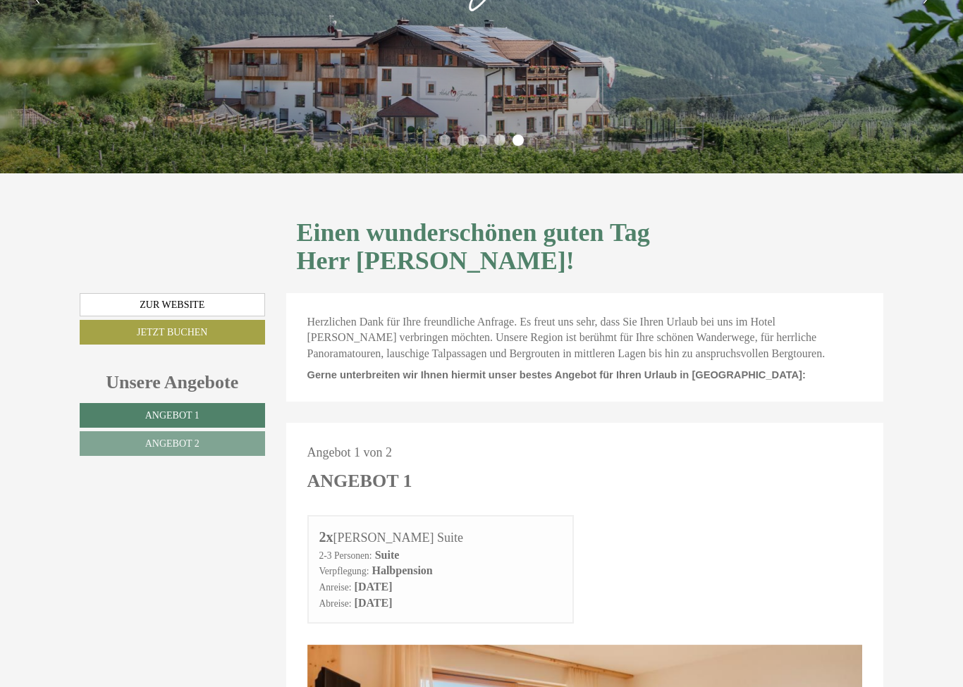
scroll to position [202, 0]
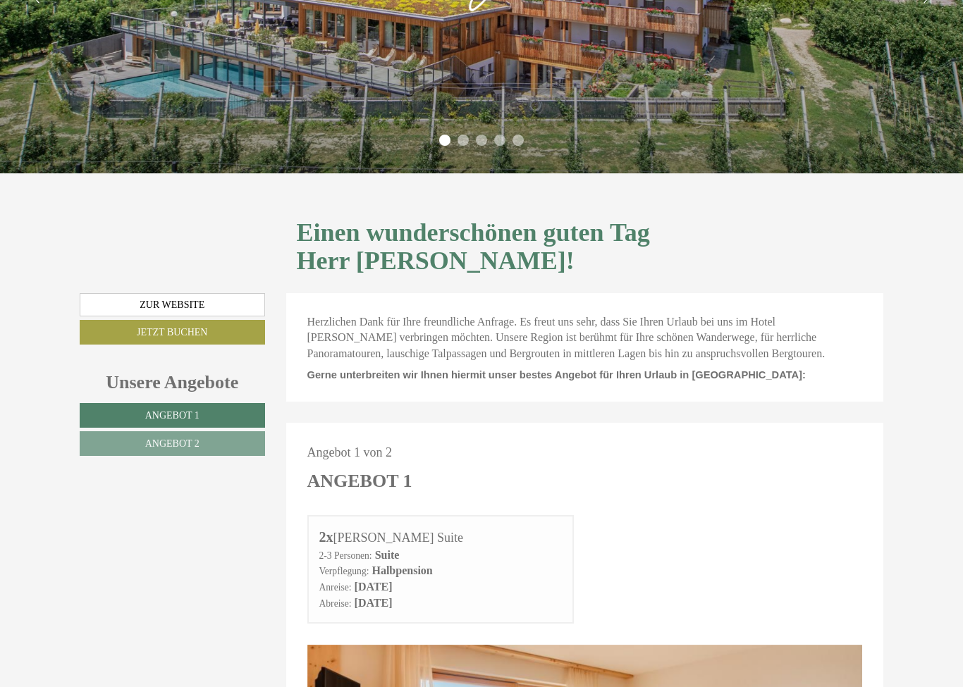
click at [141, 431] on link "Angebot 2" at bounding box center [172, 443] width 185 height 25
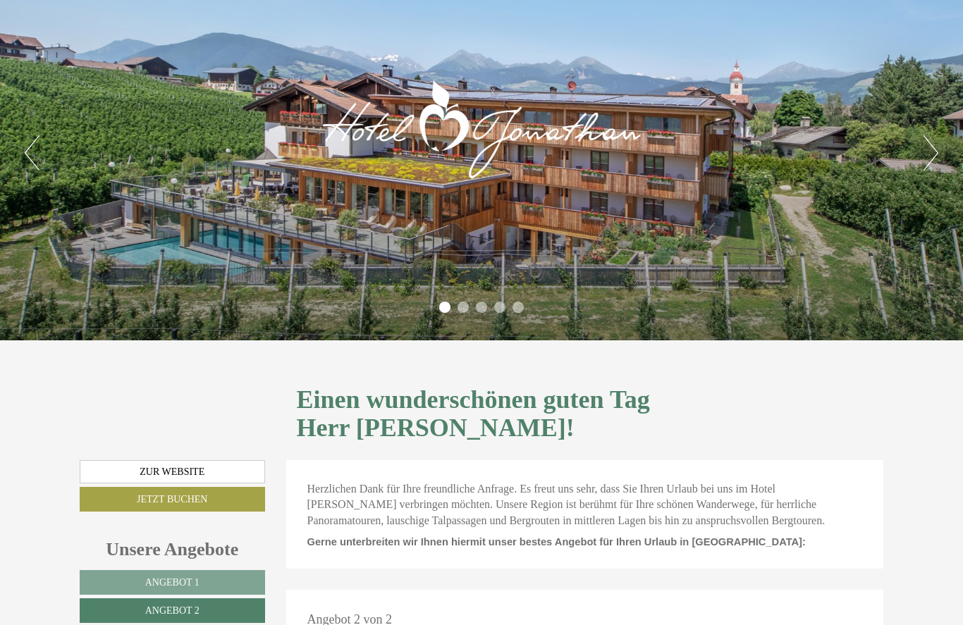
scroll to position [0, 0]
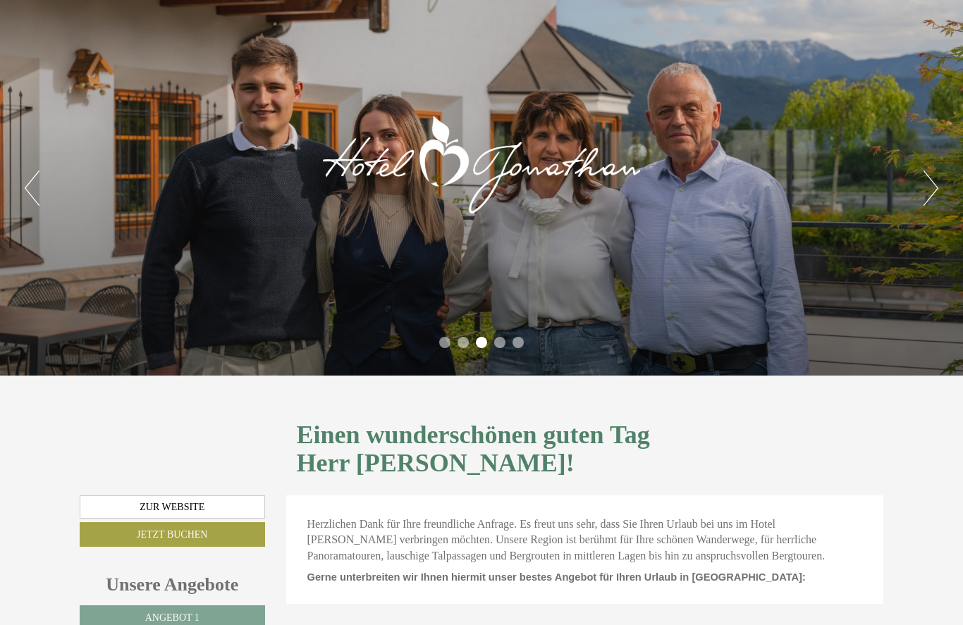
click at [910, 209] on div "Previous Next 1 2 3 4 5" at bounding box center [481, 188] width 963 height 376
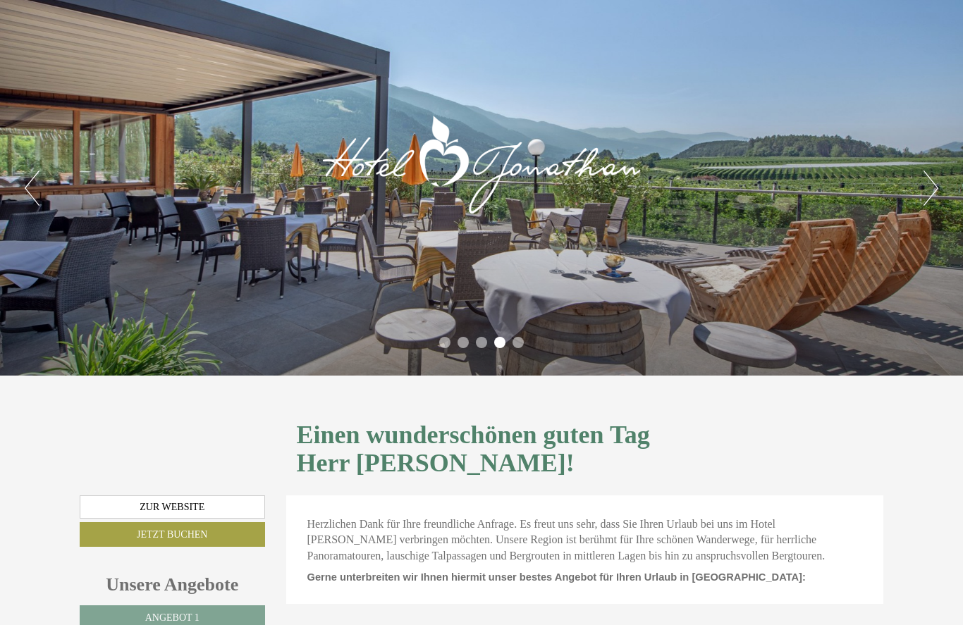
click at [924, 185] on button "Next" at bounding box center [930, 188] width 15 height 35
click at [910, 185] on div "Previous Next 1 2 3 4 5" at bounding box center [481, 188] width 963 height 376
click at [916, 181] on div "Previous Next 1 2 3 4 5" at bounding box center [481, 188] width 963 height 376
click at [929, 188] on button "Next" at bounding box center [930, 188] width 15 height 35
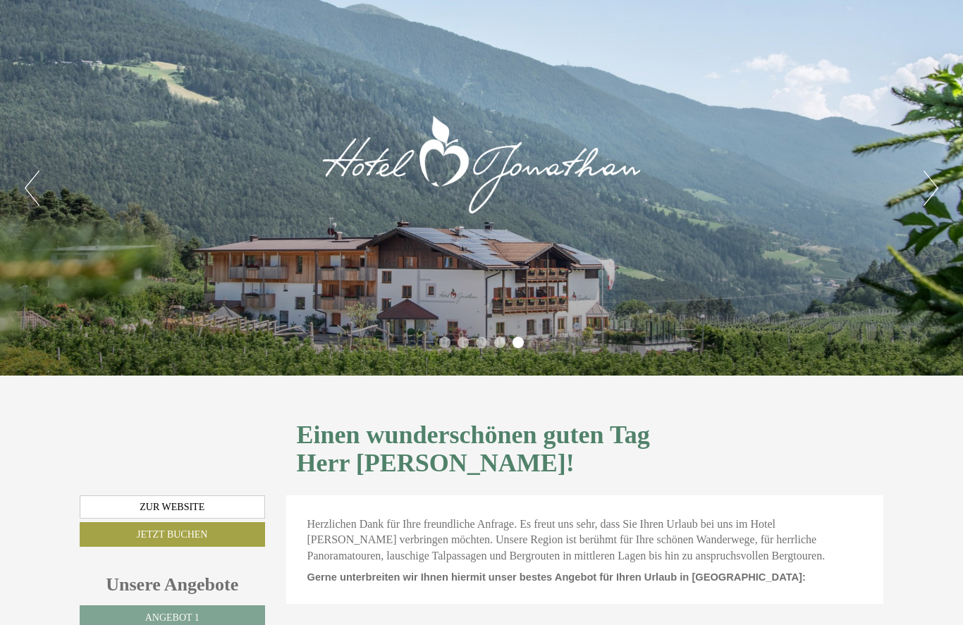
click at [929, 188] on button "Next" at bounding box center [930, 188] width 15 height 35
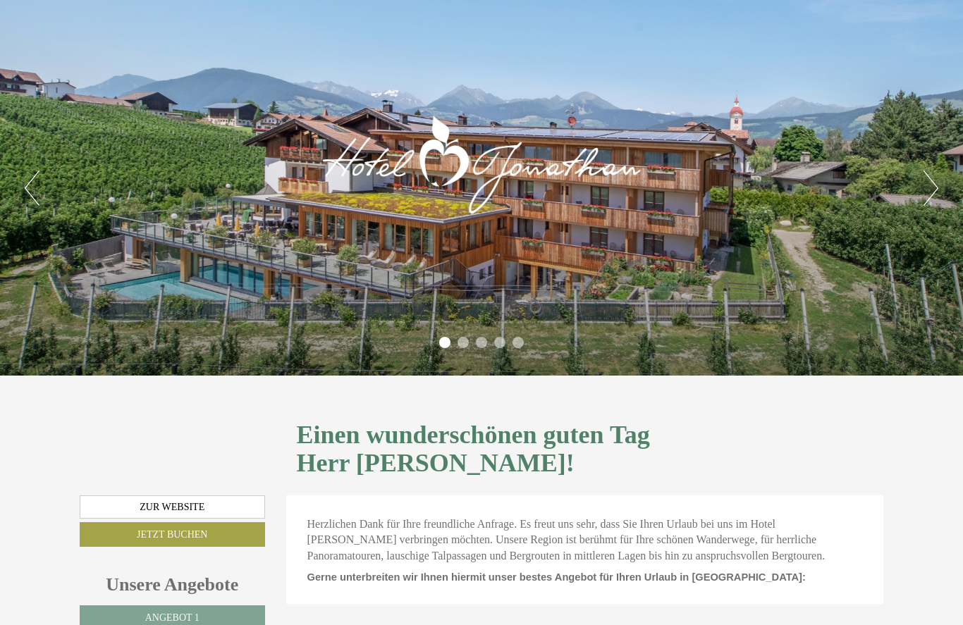
click at [937, 185] on button "Next" at bounding box center [930, 188] width 15 height 35
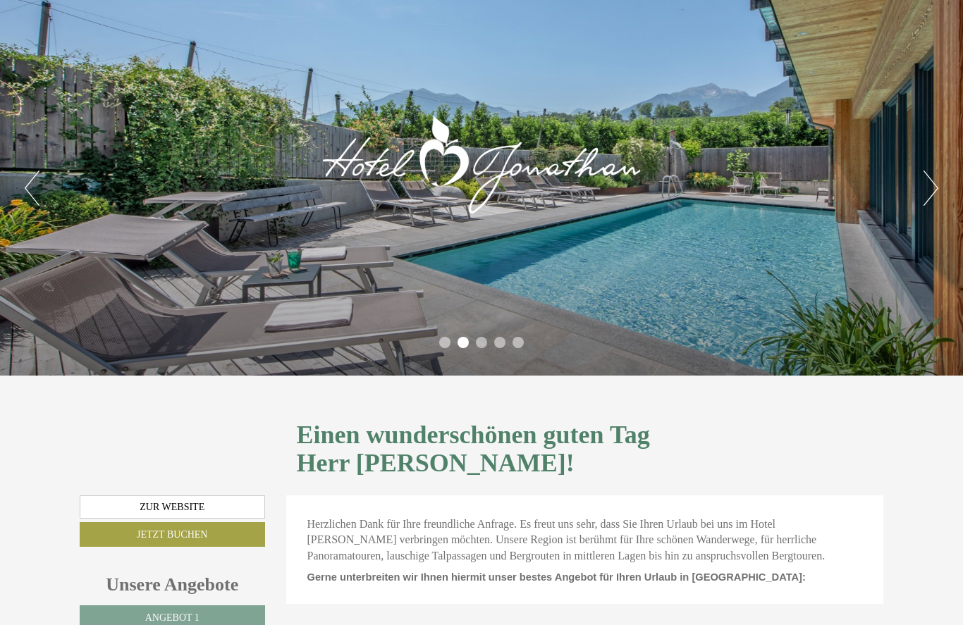
click at [933, 188] on button "Next" at bounding box center [930, 188] width 15 height 35
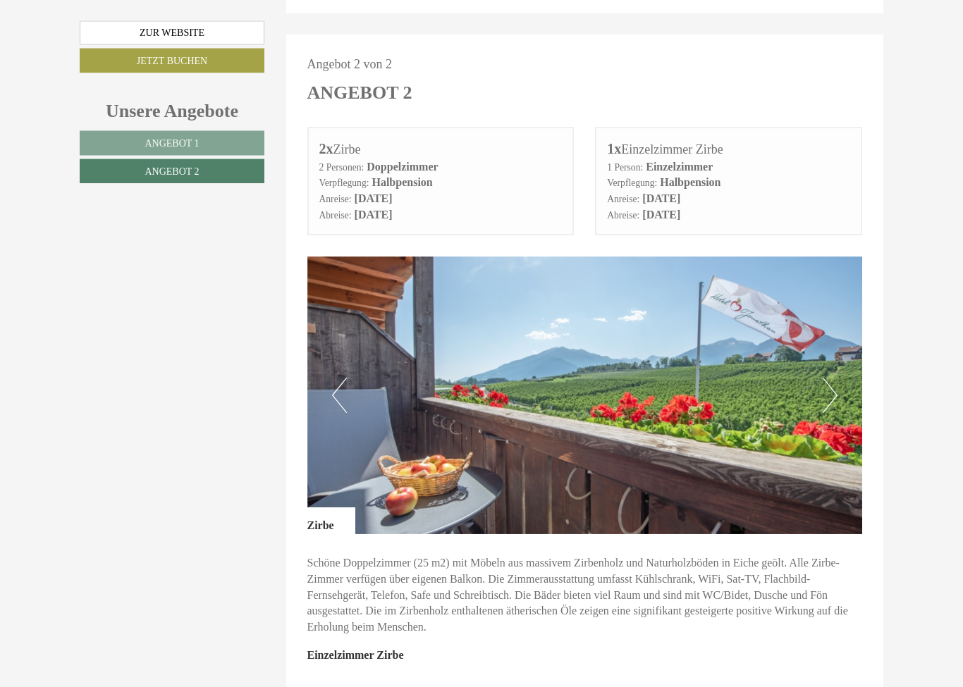
scroll to position [591, 0]
click at [832, 378] on button "Next" at bounding box center [830, 395] width 15 height 35
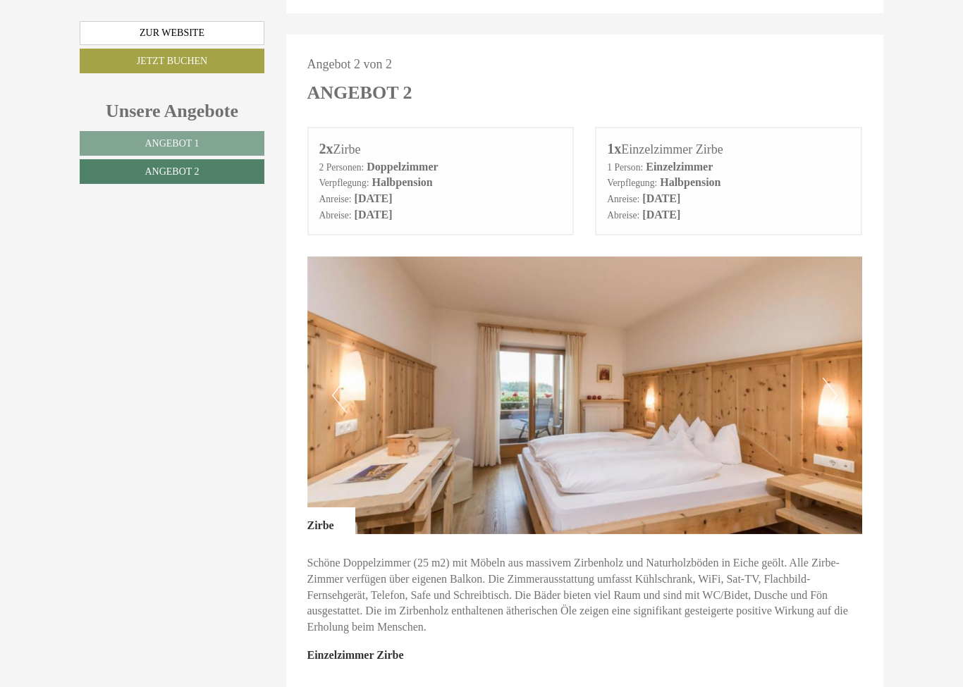
click at [829, 378] on button "Next" at bounding box center [830, 395] width 15 height 35
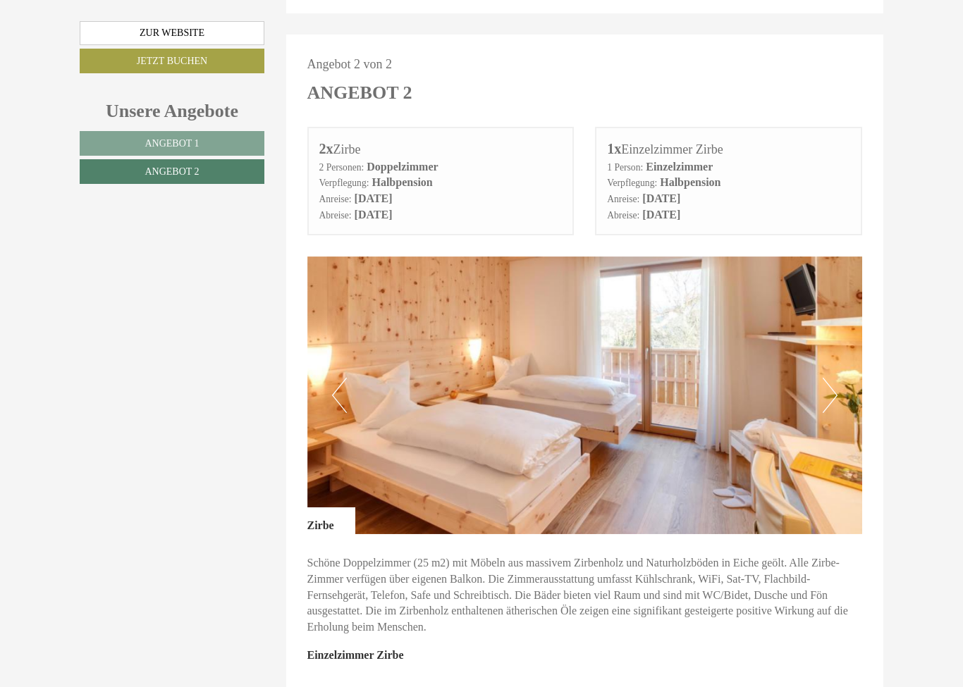
click at [828, 378] on button "Next" at bounding box center [830, 395] width 15 height 35
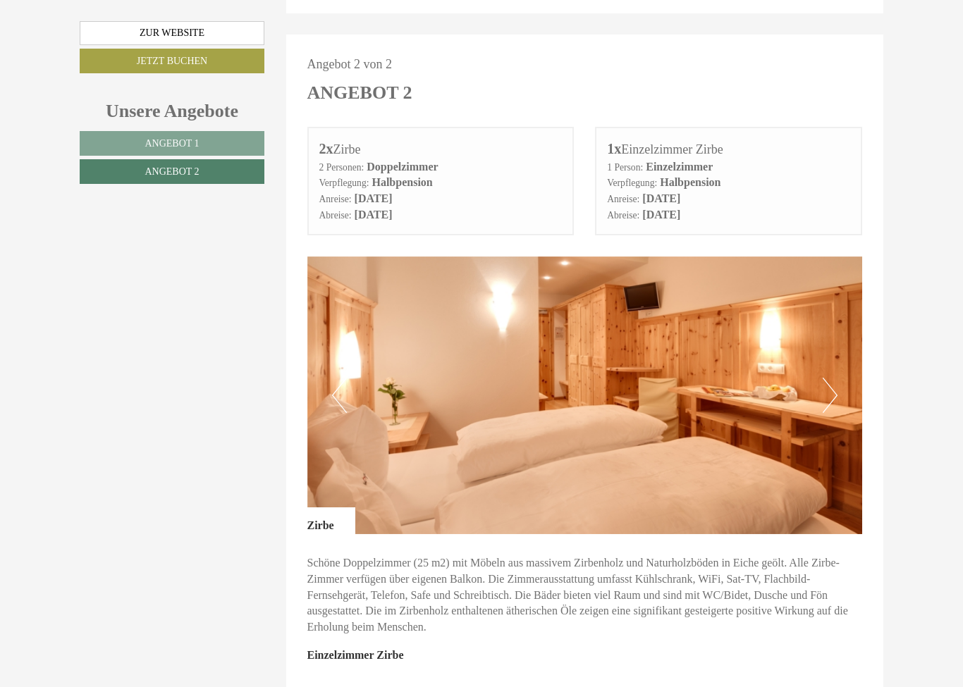
click at [825, 378] on button "Next" at bounding box center [830, 395] width 15 height 35
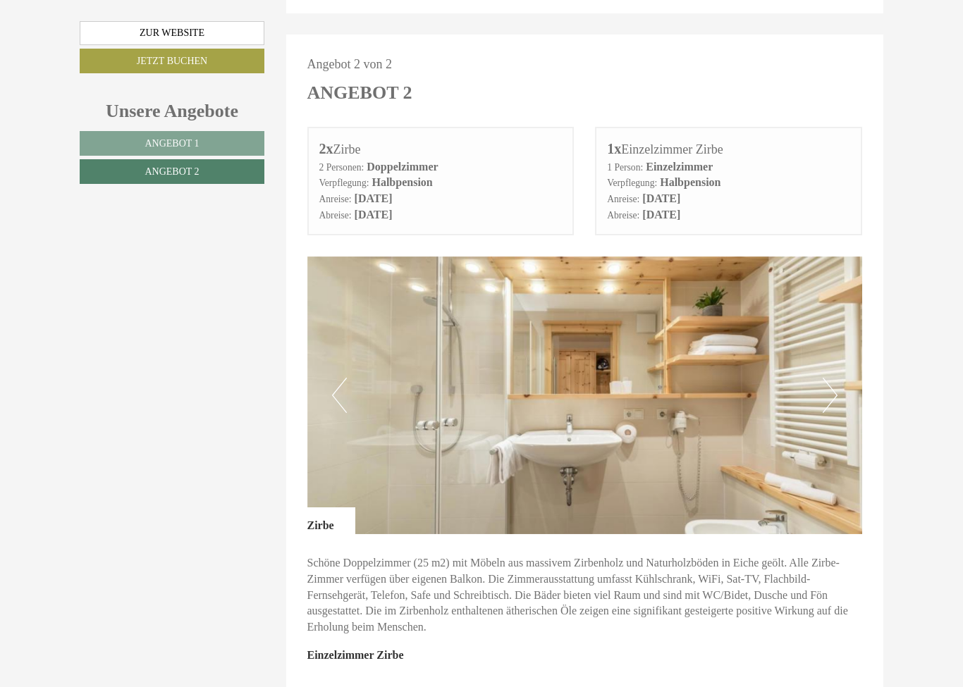
click at [825, 378] on button "Next" at bounding box center [830, 395] width 15 height 35
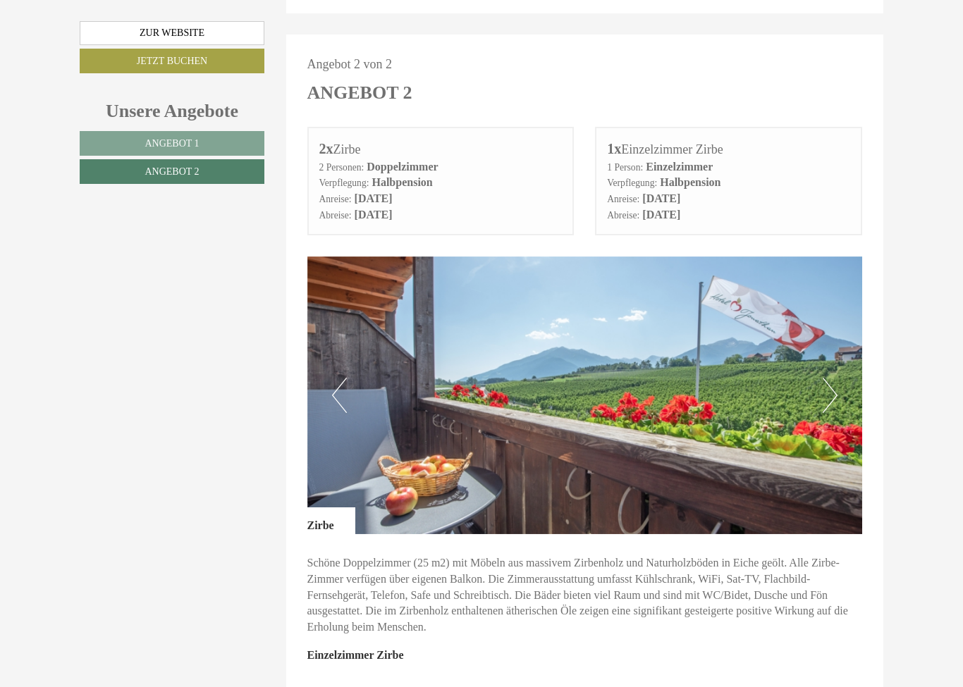
click at [825, 378] on button "Next" at bounding box center [830, 395] width 15 height 35
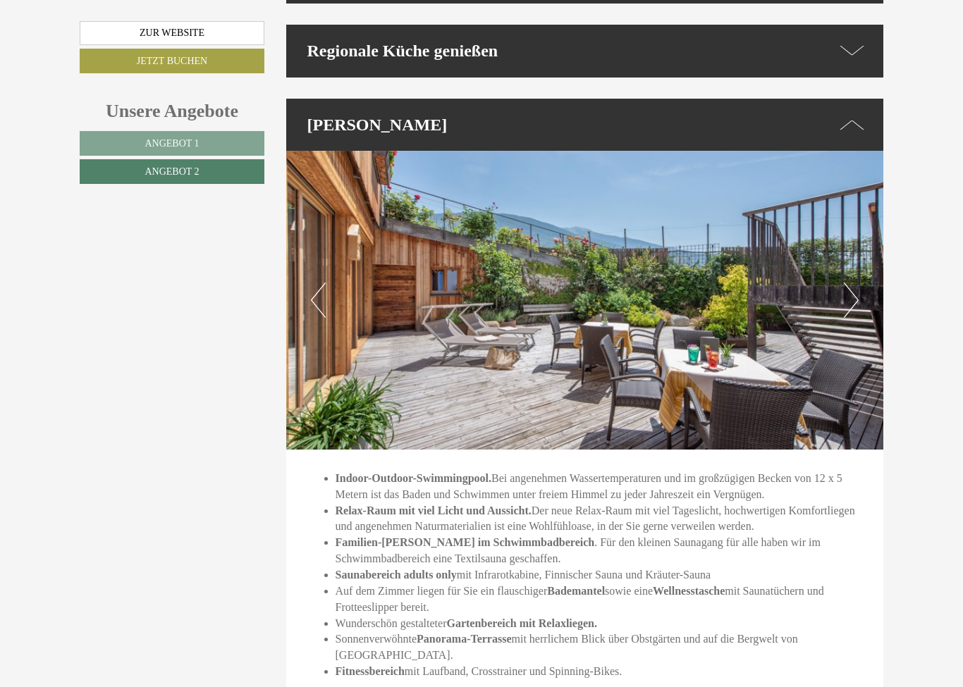
scroll to position [2121, 0]
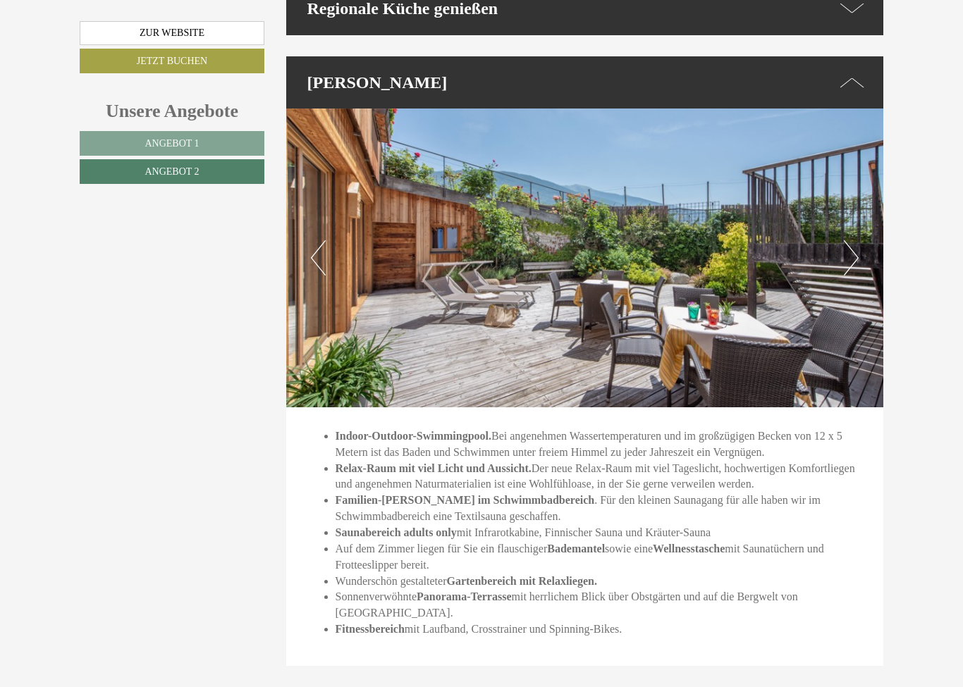
click at [851, 240] on button "Next" at bounding box center [851, 257] width 15 height 35
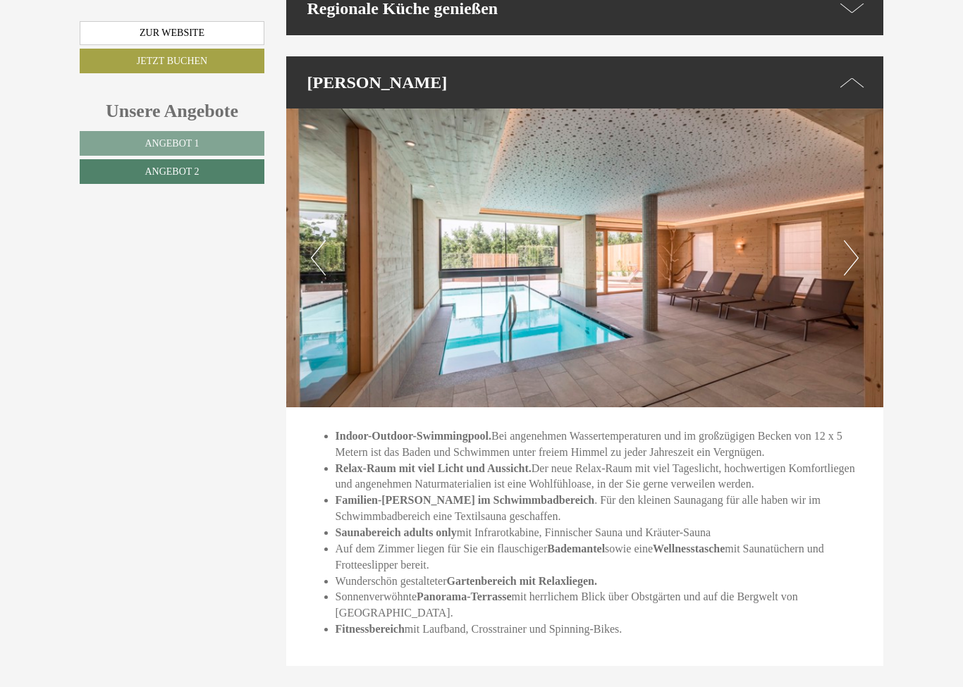
click at [859, 217] on img at bounding box center [585, 258] width 598 height 299
click at [852, 240] on button "Next" at bounding box center [851, 257] width 15 height 35
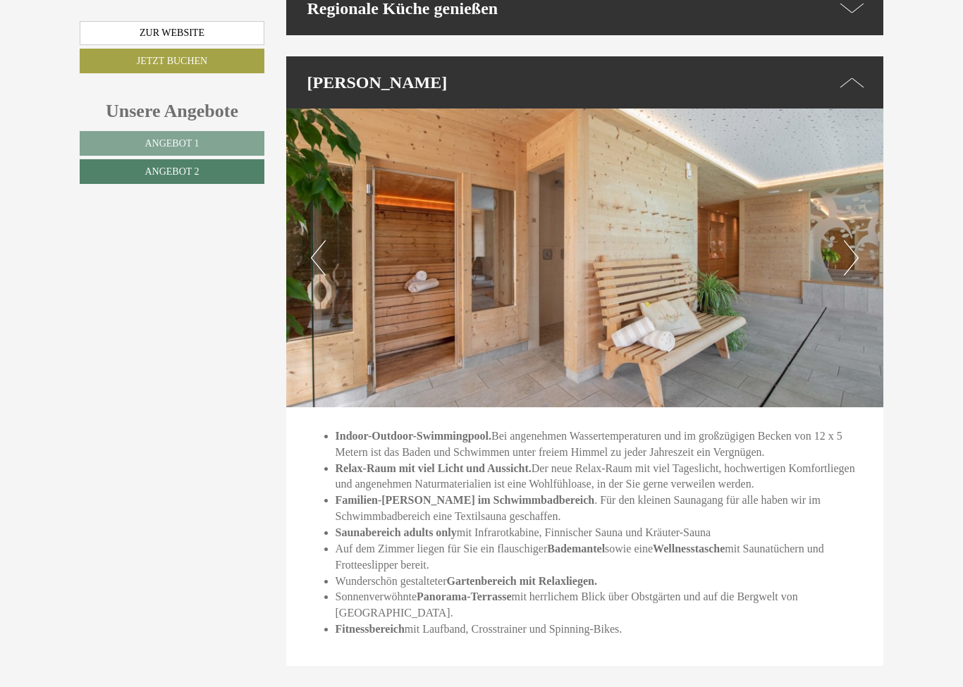
click at [849, 240] on button "Next" at bounding box center [851, 257] width 15 height 35
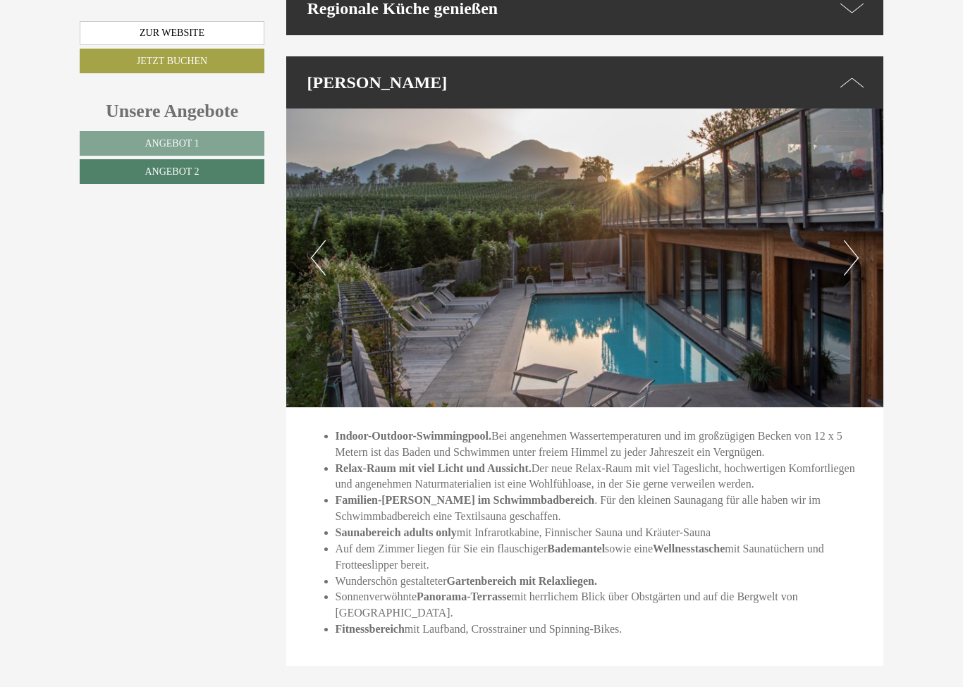
click at [856, 240] on button "Next" at bounding box center [851, 257] width 15 height 35
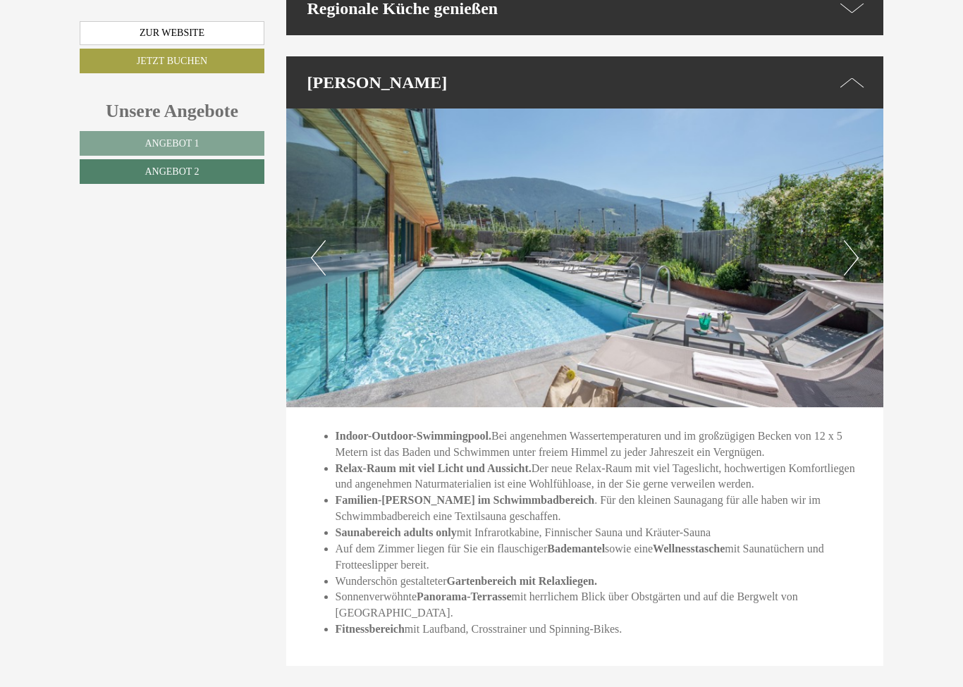
click at [856, 240] on button "Next" at bounding box center [851, 257] width 15 height 35
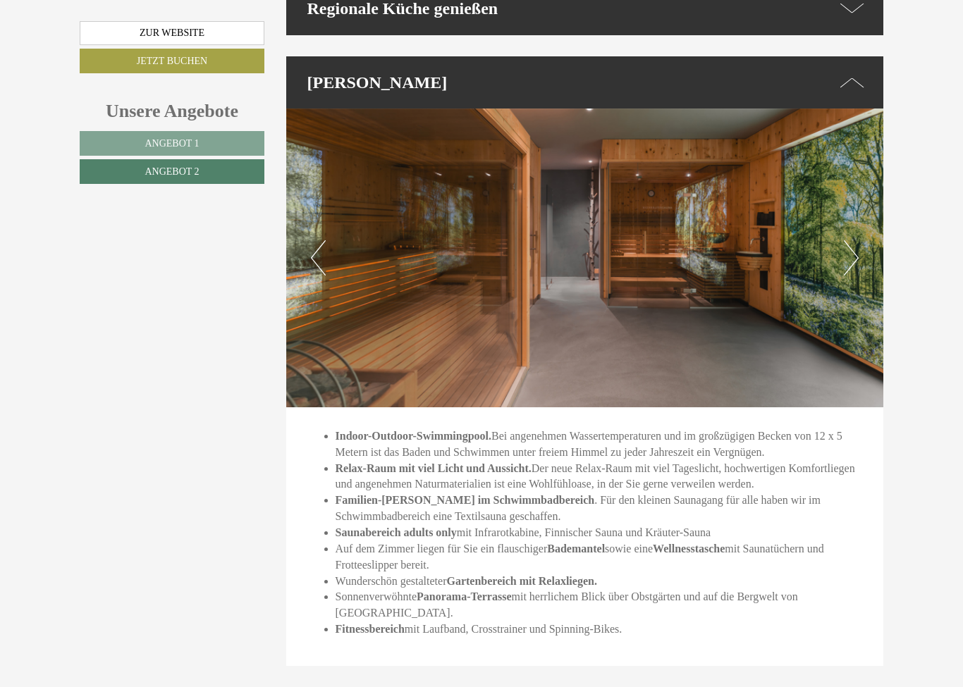
click at [866, 229] on img at bounding box center [585, 258] width 598 height 299
click at [858, 240] on button "Next" at bounding box center [851, 257] width 15 height 35
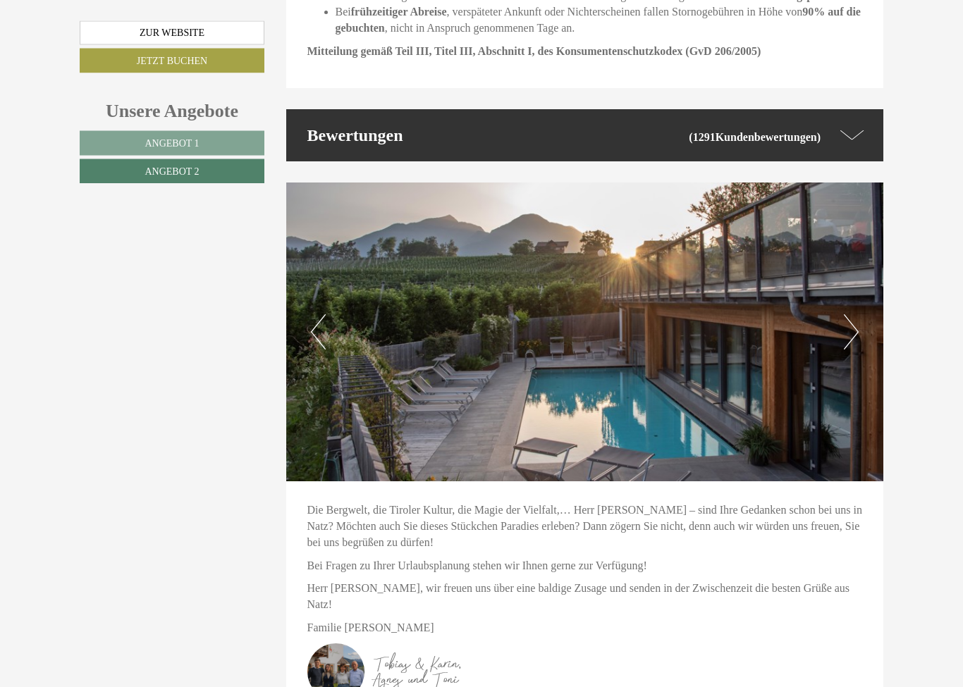
scroll to position [3094, 0]
click at [874, 269] on img at bounding box center [585, 332] width 598 height 299
click at [848, 314] on button "Next" at bounding box center [851, 331] width 15 height 35
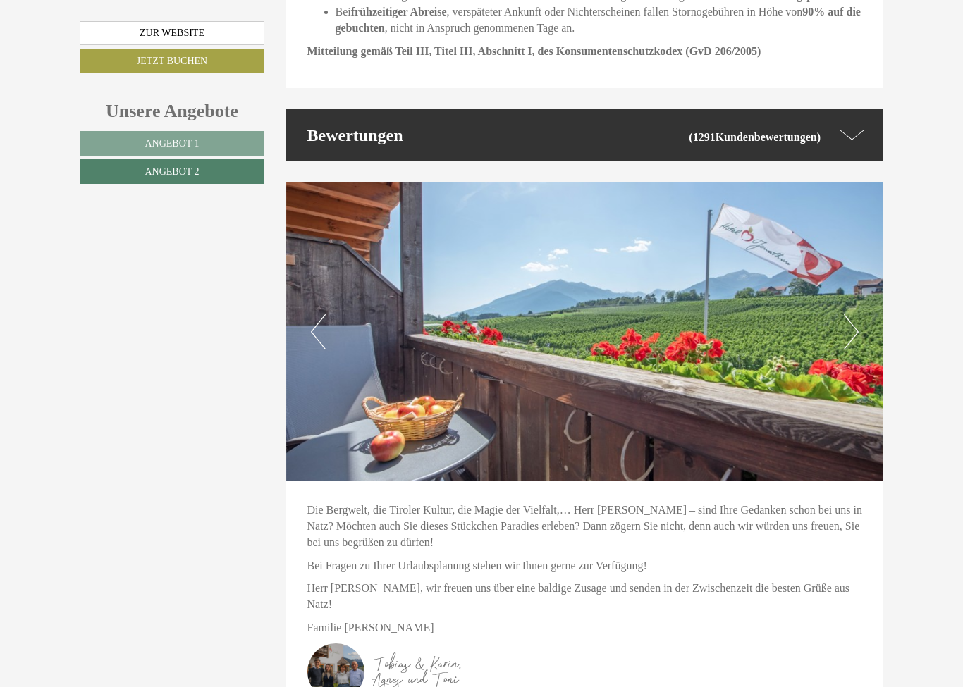
click at [852, 314] on button "Next" at bounding box center [851, 331] width 15 height 35
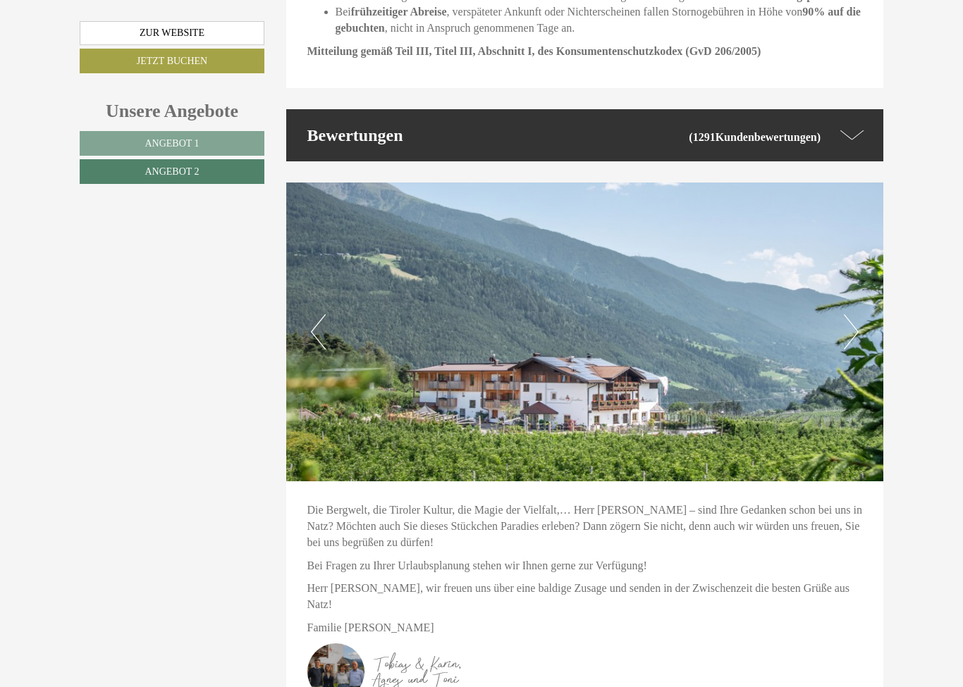
click at [849, 314] on button "Next" at bounding box center [851, 331] width 15 height 35
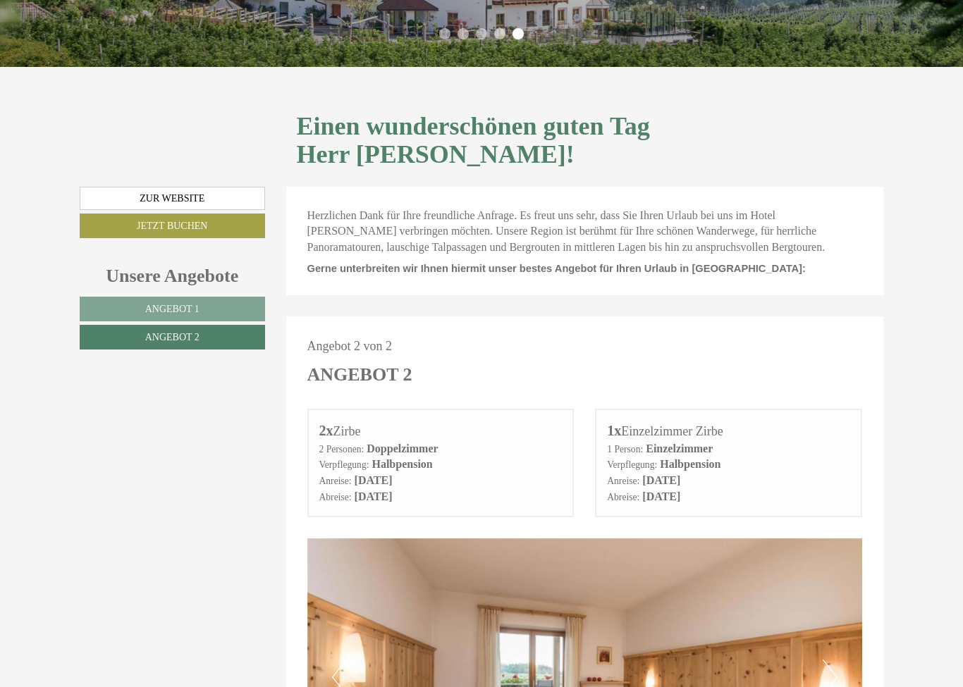
scroll to position [308, 0]
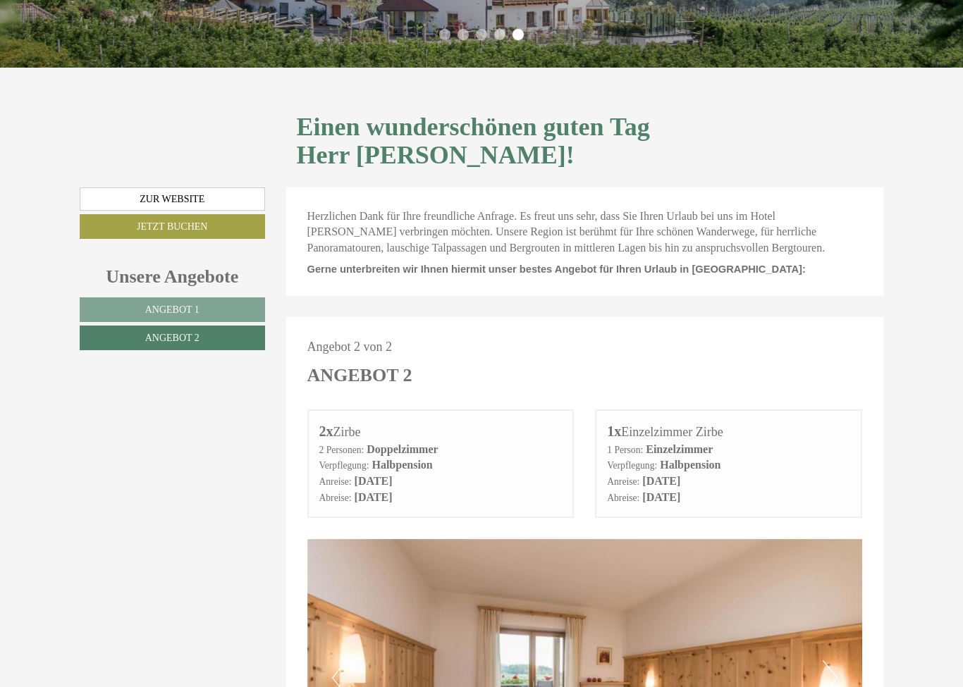
click at [107, 188] on link "Zur Website" at bounding box center [172, 200] width 185 height 24
